Goal: Transaction & Acquisition: Purchase product/service

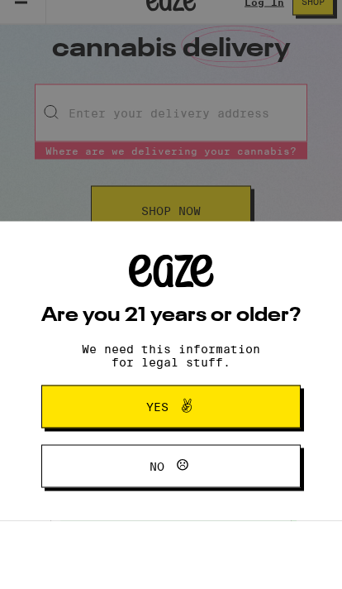
click at [93, 472] on button "Yes" at bounding box center [171, 474] width 260 height 43
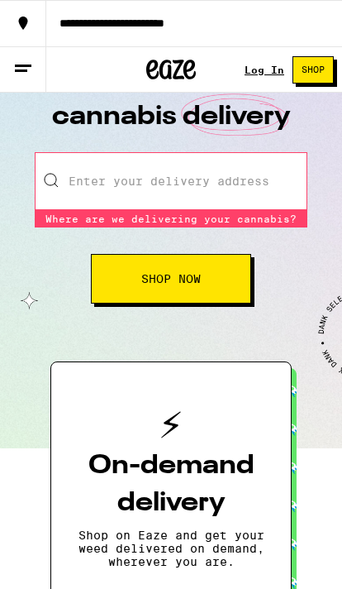
click at [104, 189] on input "Enter your delivery address" at bounding box center [171, 181] width 273 height 58
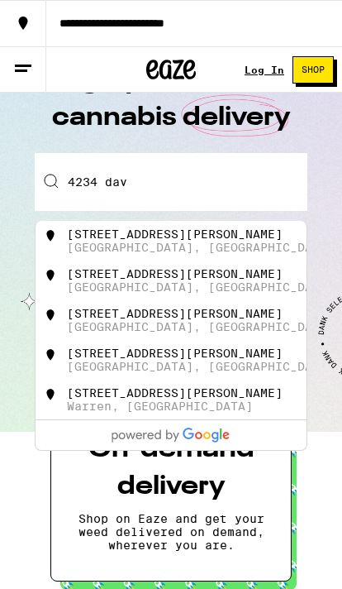
click at [262, 240] on div "[STREET_ADDRESS][PERSON_NAME]" at bounding box center [194, 240] width 258 height 26
type input "[STREET_ADDRESS][PERSON_NAME]"
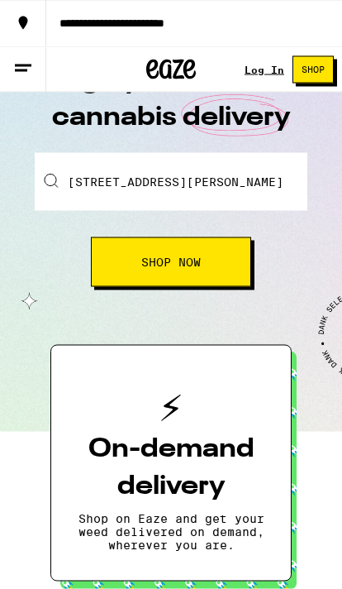
scroll to position [69, 0]
